Goal: Task Accomplishment & Management: Complete application form

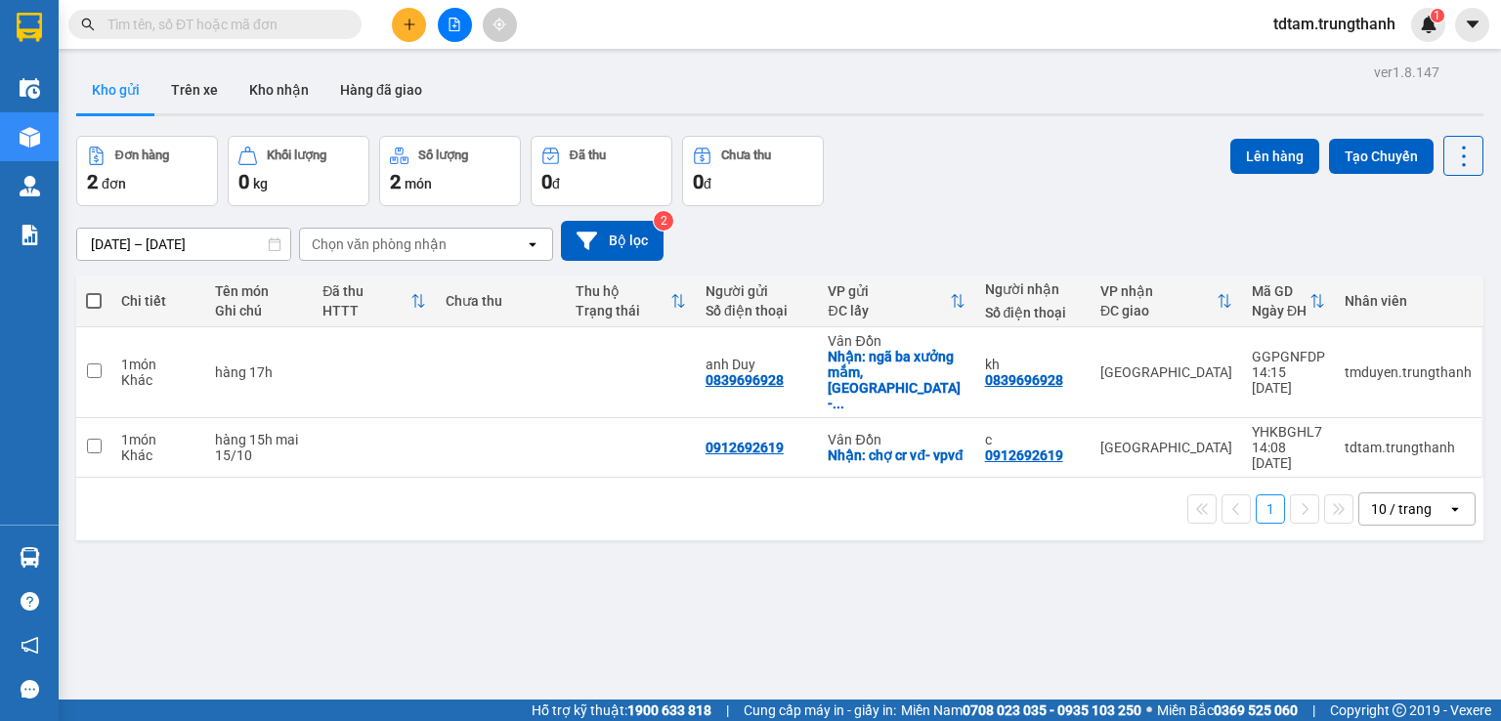
click at [410, 21] on icon "plus" at bounding box center [410, 25] width 14 height 14
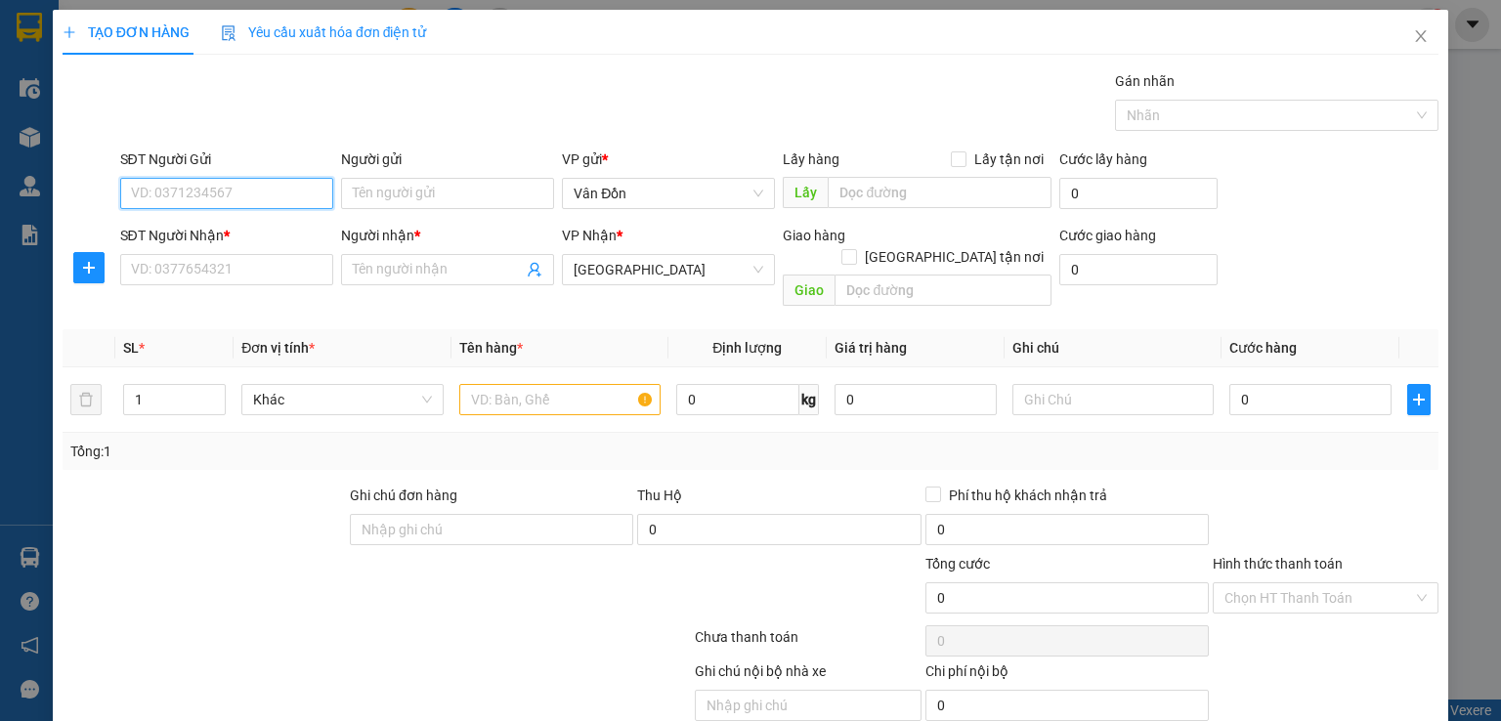
click at [257, 191] on input "SĐT Người Gửi" at bounding box center [226, 193] width 213 height 31
type input "0898093039"
click at [126, 182] on input "0898093039" at bounding box center [226, 193] width 213 height 31
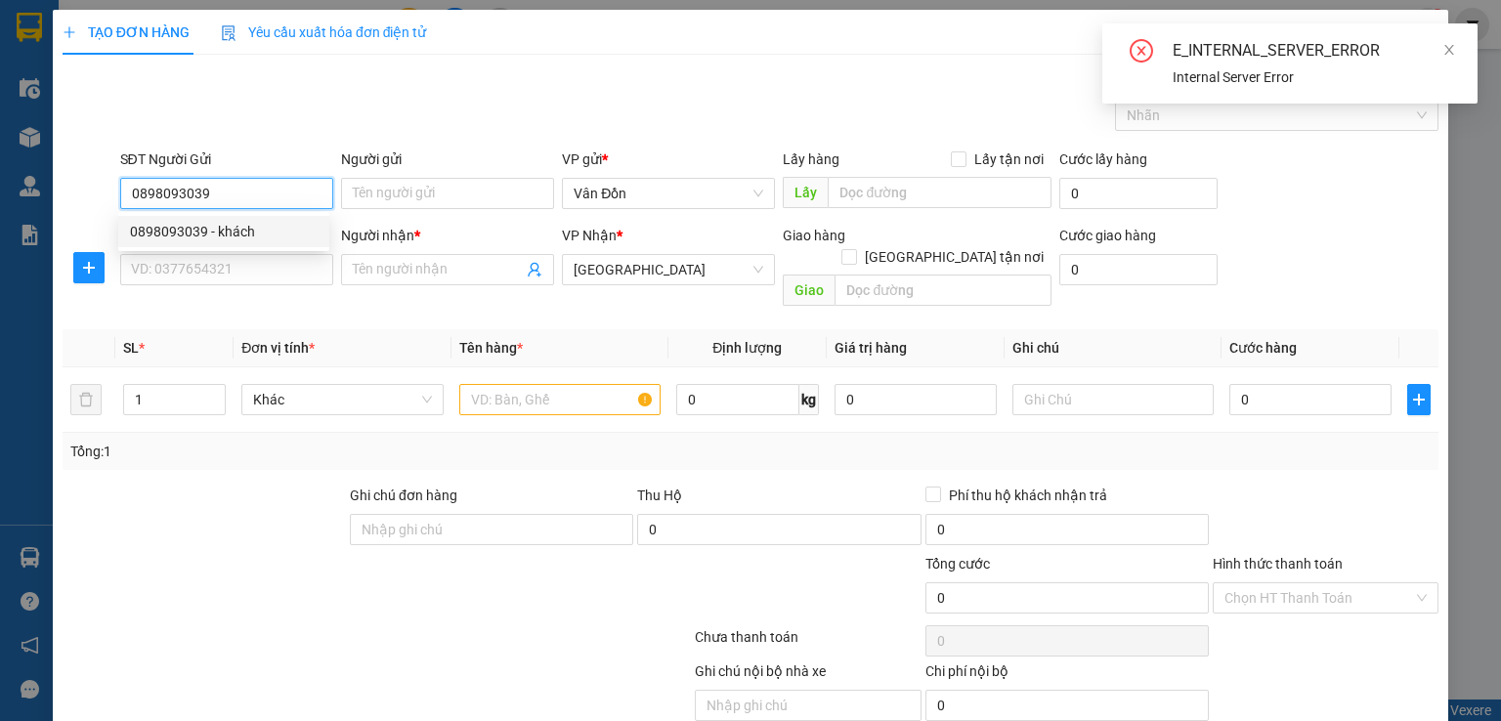
drag, startPoint x: 207, startPoint y: 191, endPoint x: 129, endPoint y: 191, distance: 78.2
click at [129, 191] on input "0898093039" at bounding box center [226, 193] width 213 height 31
click at [163, 224] on div "0898093039 - khách" at bounding box center [224, 232] width 188 height 22
type input "khách"
type input "chả mực bà nụ-vpvd"
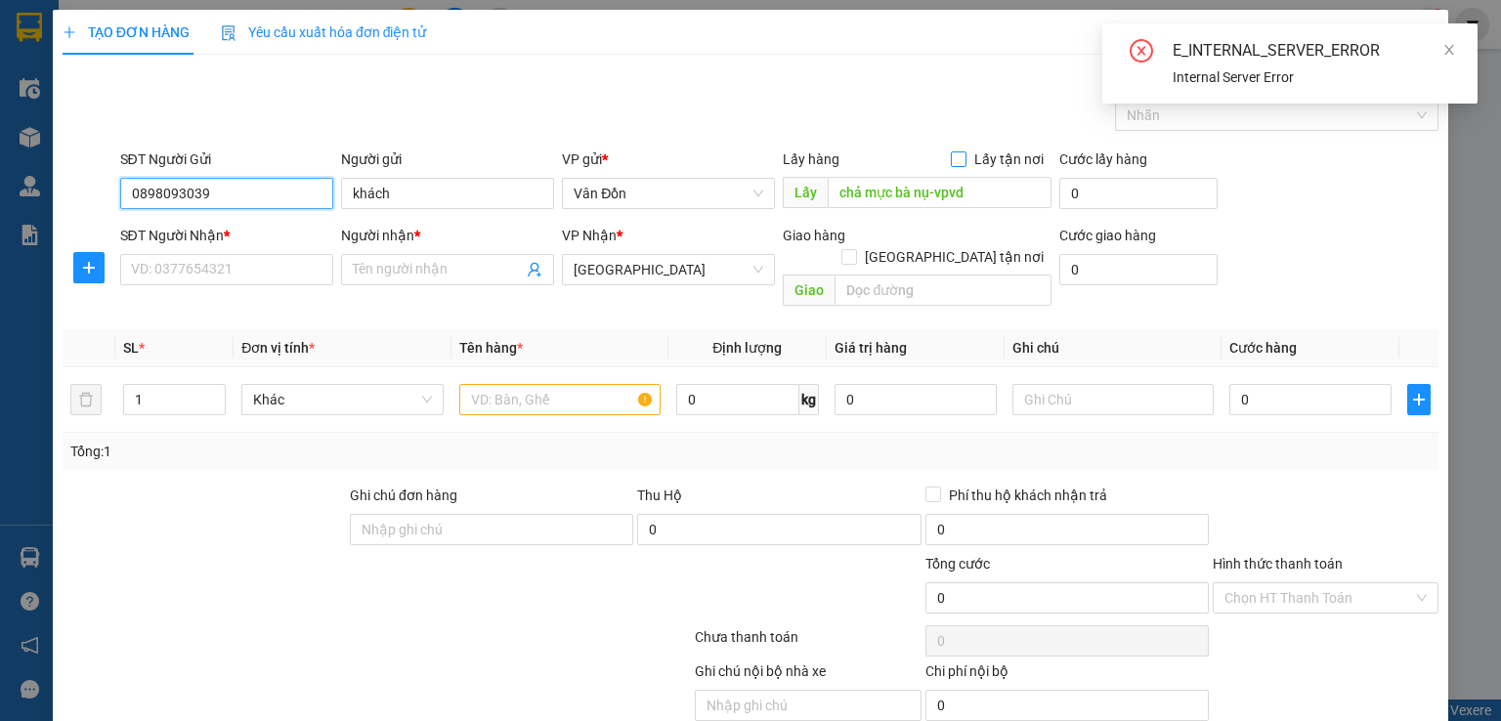
type input "0898093039"
drag, startPoint x: 955, startPoint y: 153, endPoint x: 930, endPoint y: 142, distance: 27.1
click at [954, 153] on input "Lấy tận nơi" at bounding box center [958, 158] width 14 height 14
checkbox input "true"
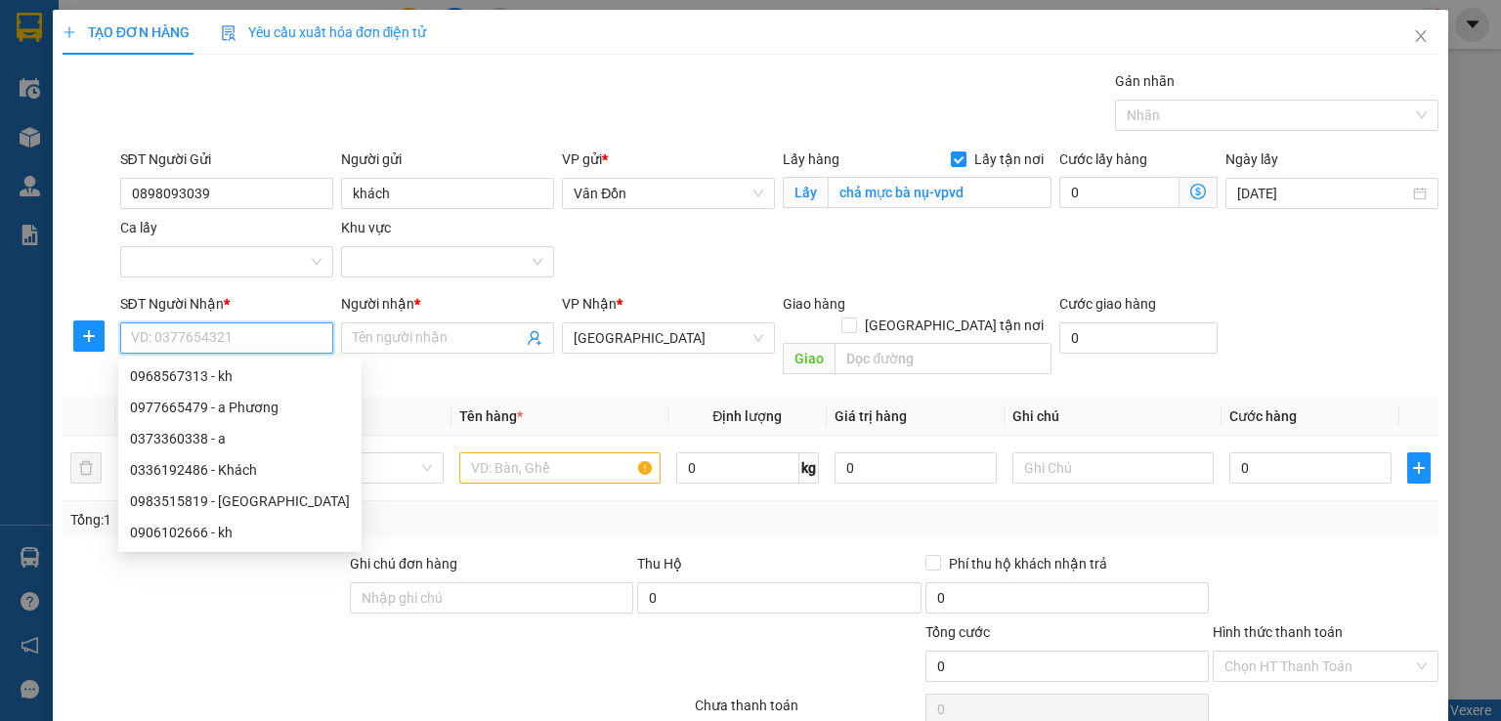
paste input "0898093039"
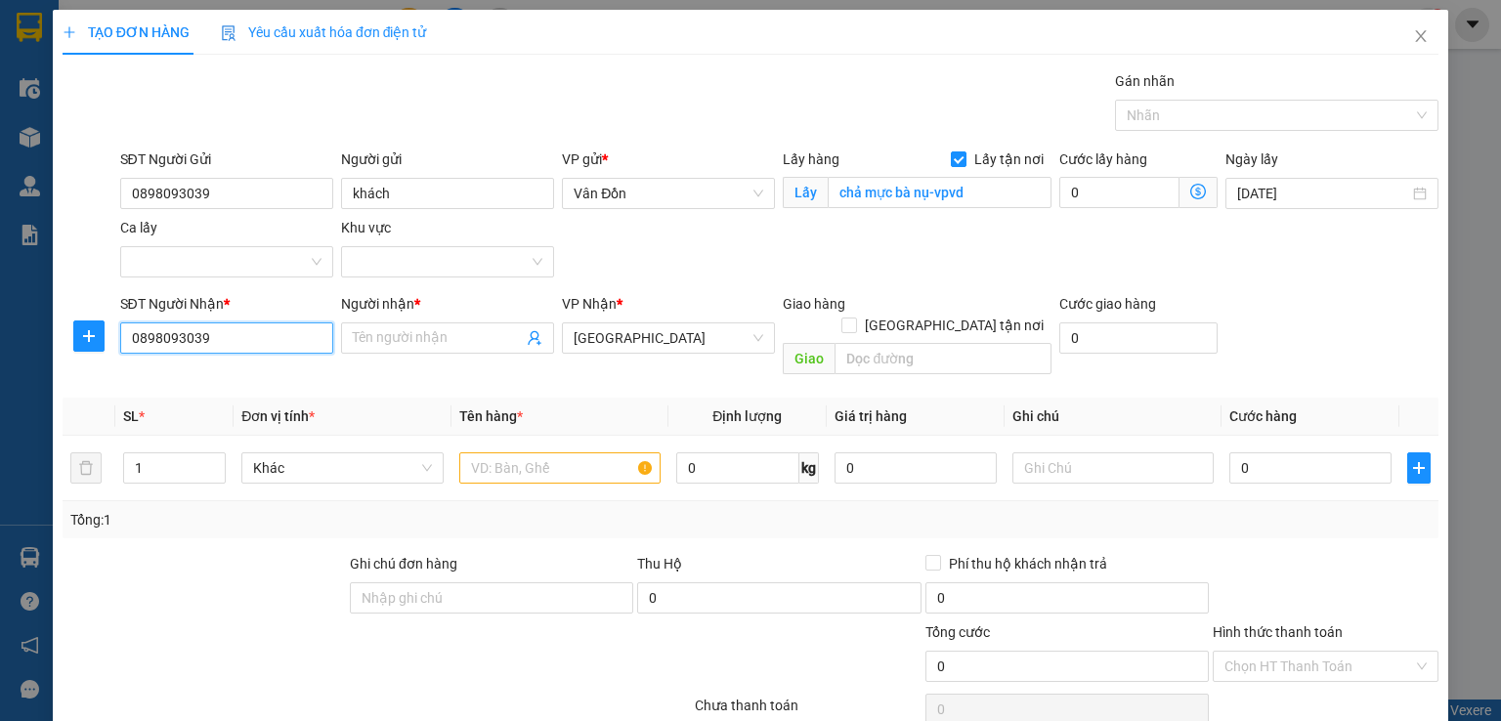
click at [128, 334] on input "0898093039" at bounding box center [226, 338] width 213 height 31
type input "0898093039"
click at [394, 345] on input "Người nhận *" at bounding box center [438, 338] width 170 height 22
type input "a"
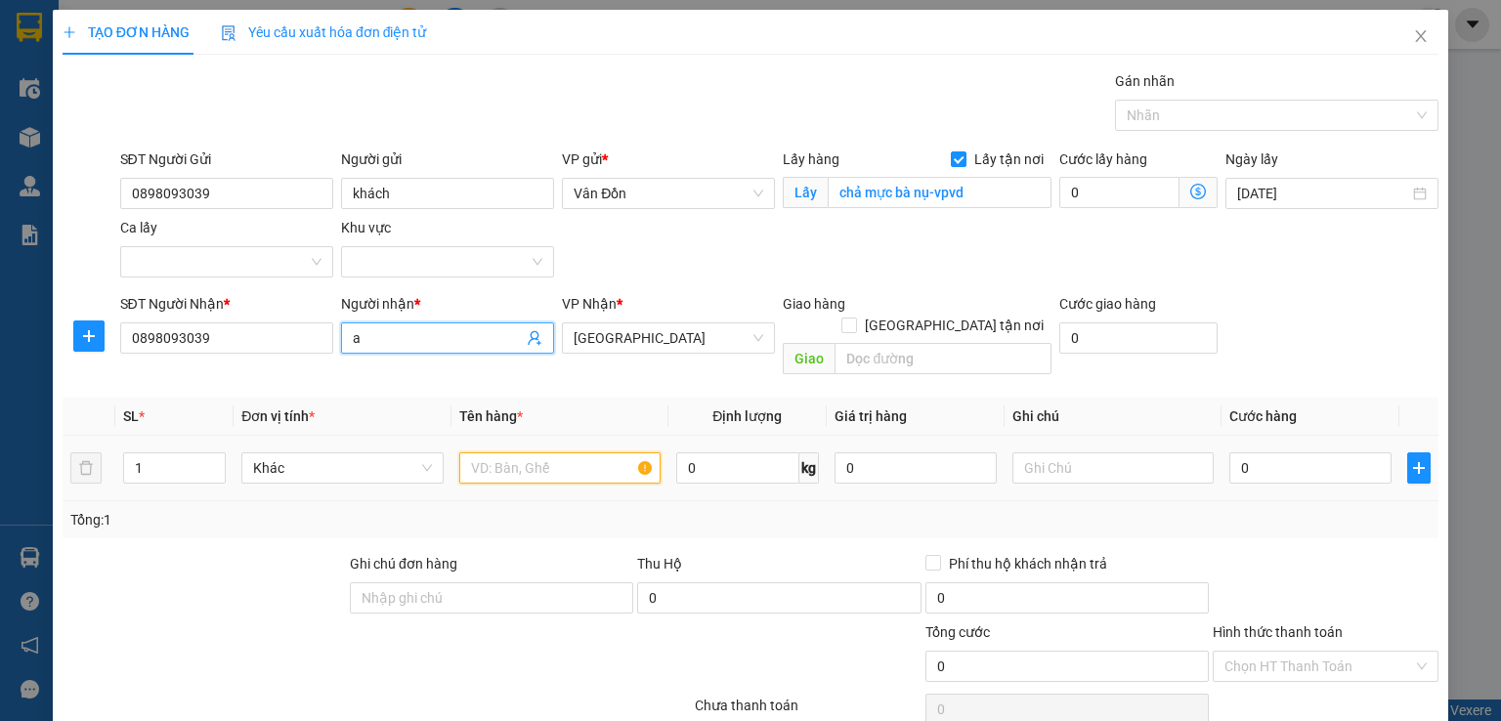
click at [518, 458] on input "text" at bounding box center [559, 467] width 201 height 31
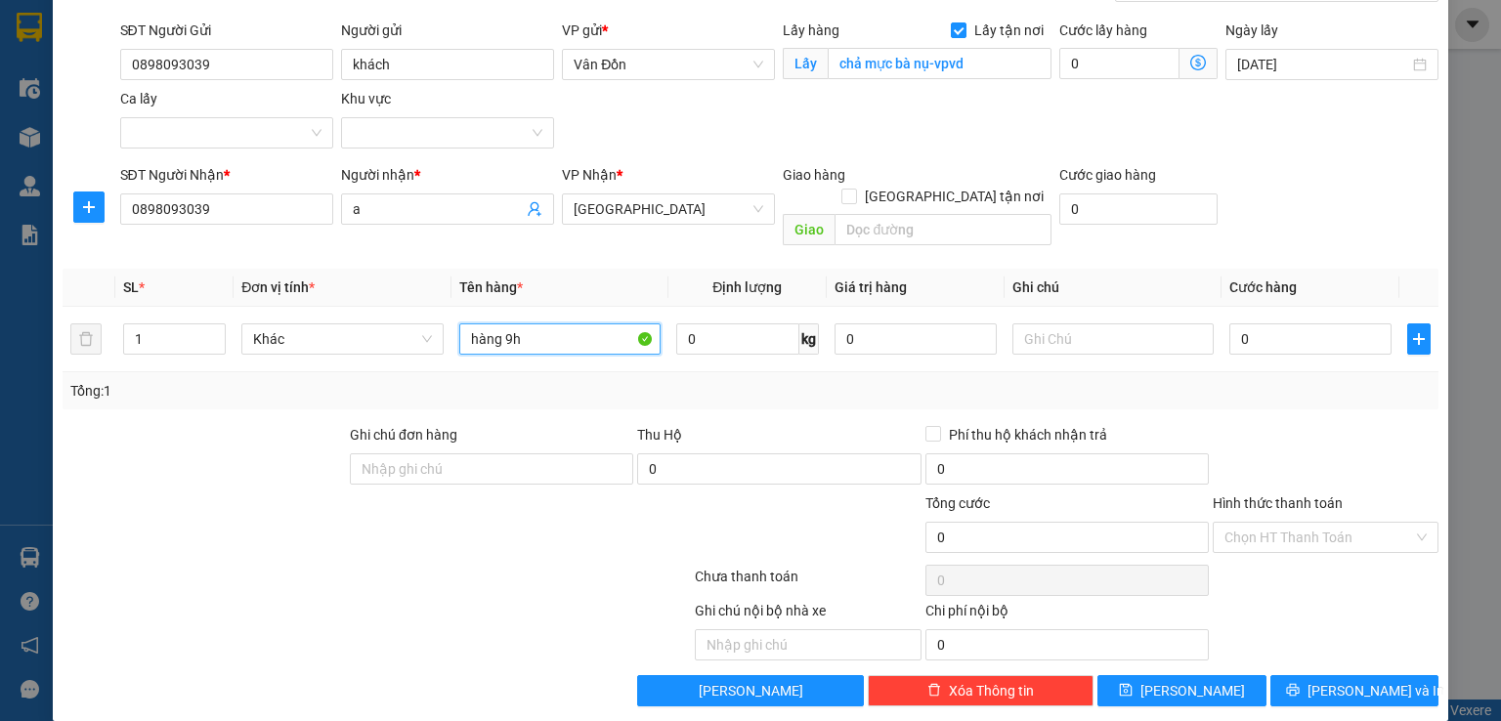
scroll to position [129, 0]
type input "hàng 9h"
click at [1162, 675] on button "[PERSON_NAME]" at bounding box center [1182, 690] width 169 height 31
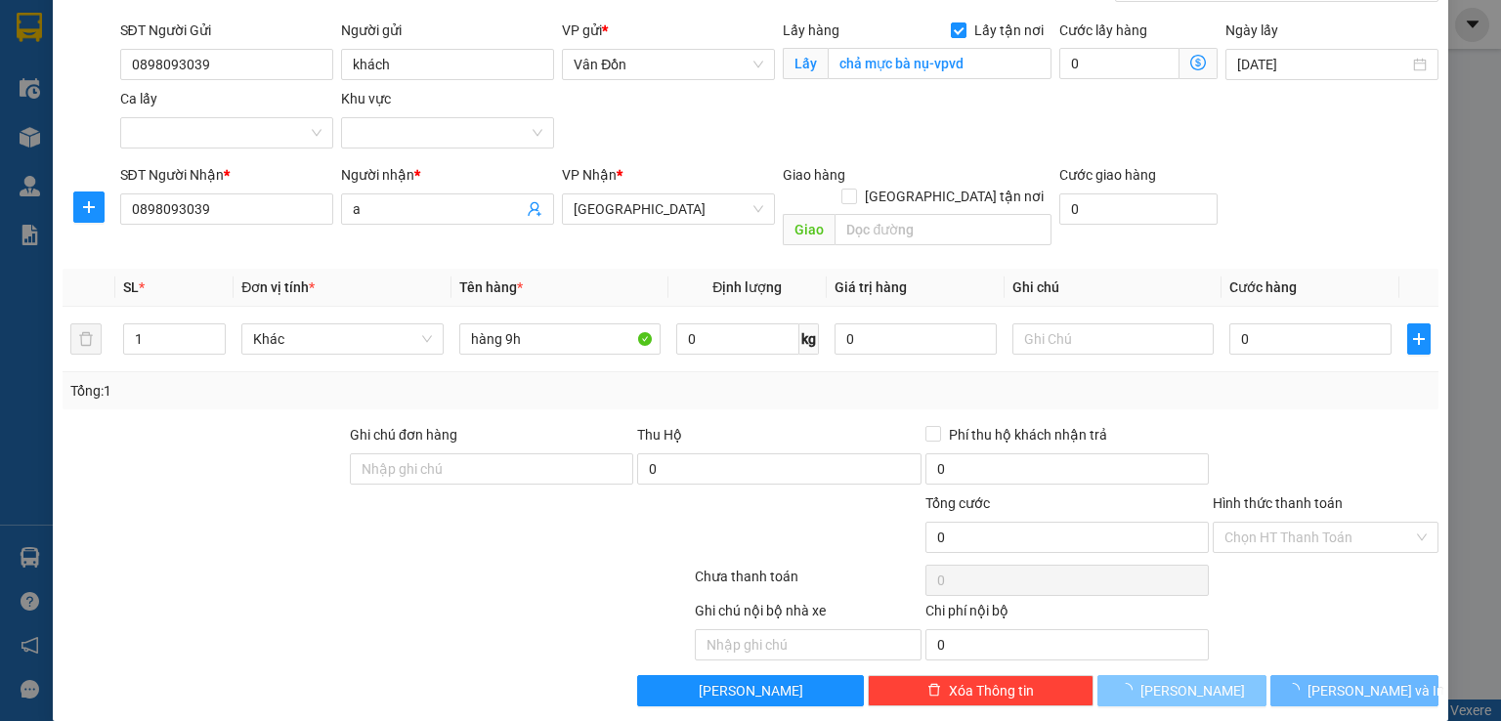
click at [1141, 683] on span "loading" at bounding box center [1130, 690] width 22 height 14
checkbox input "false"
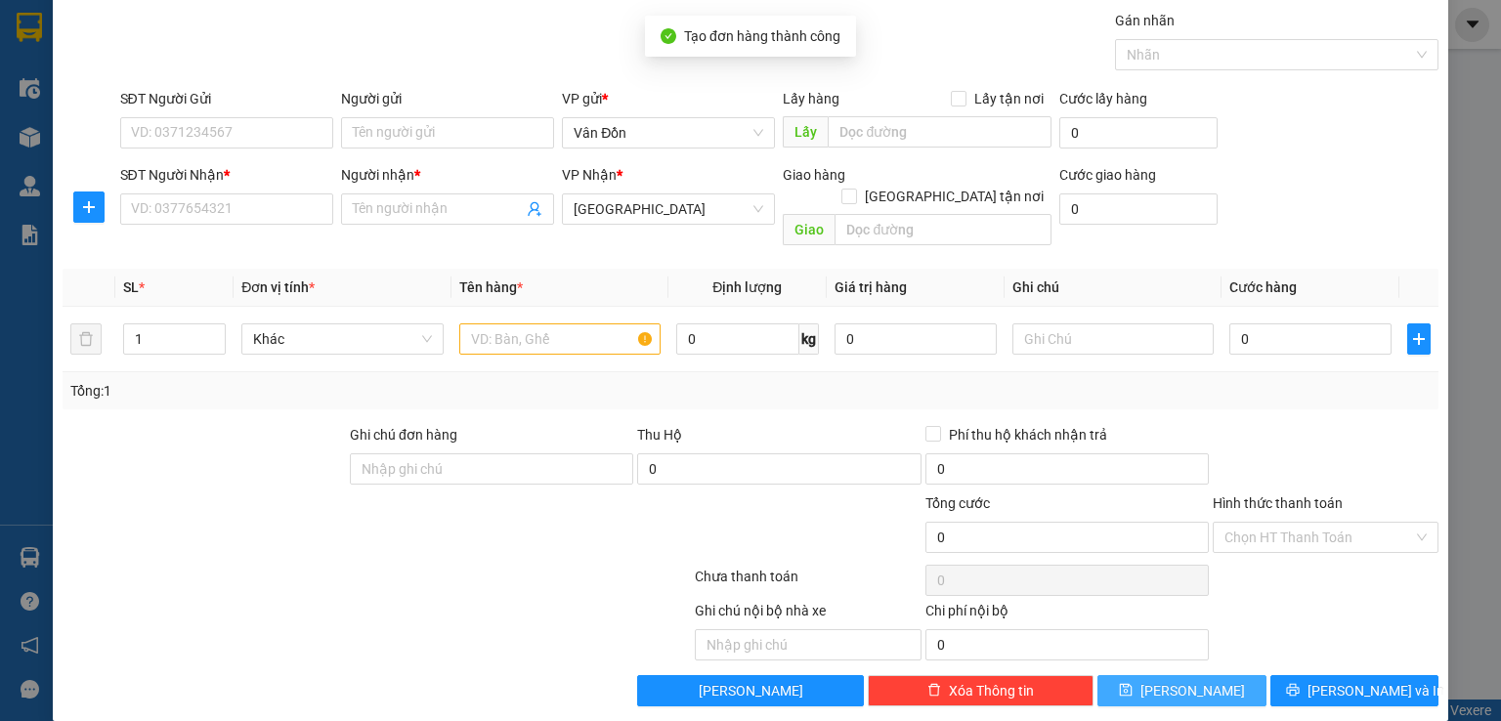
scroll to position [0, 0]
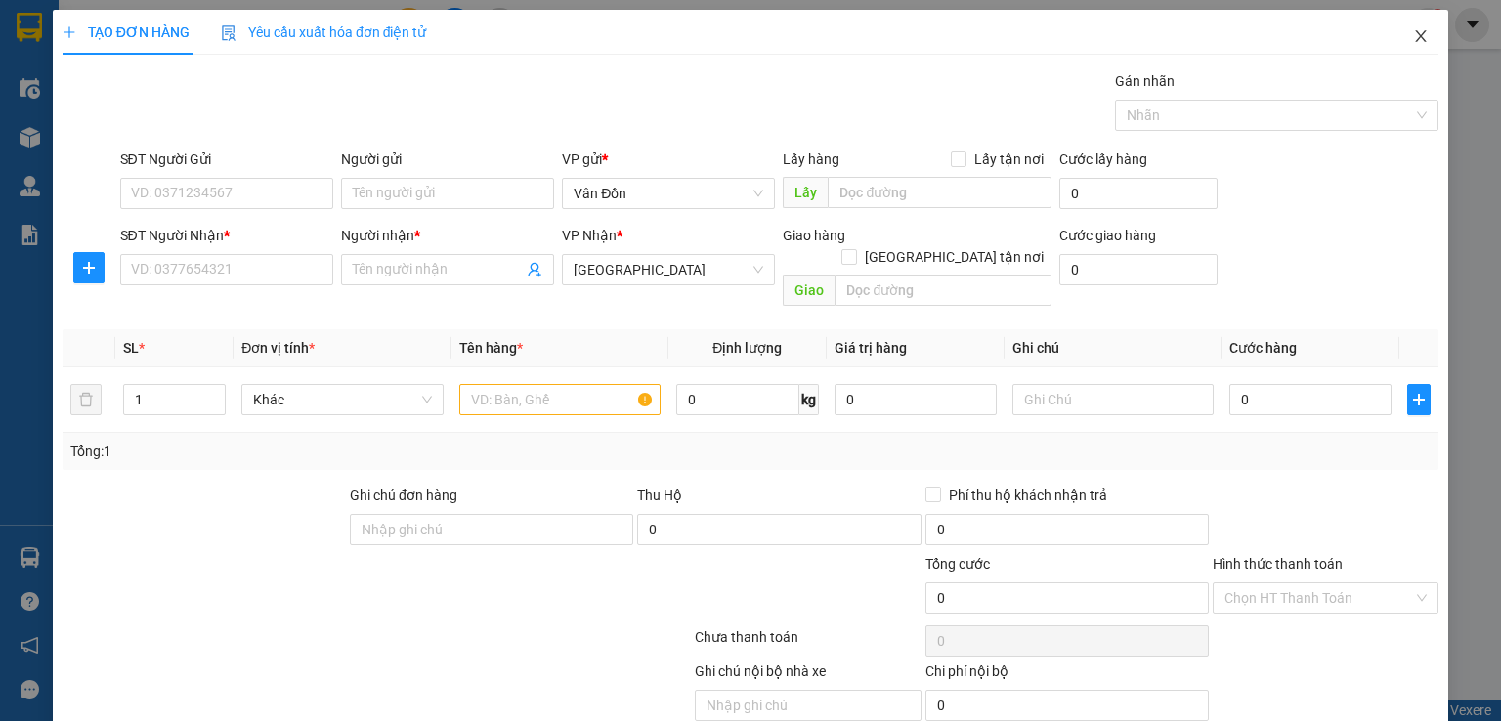
click at [1413, 38] on icon "close" at bounding box center [1421, 36] width 16 height 16
